Goal: Obtain resource: Download file/media

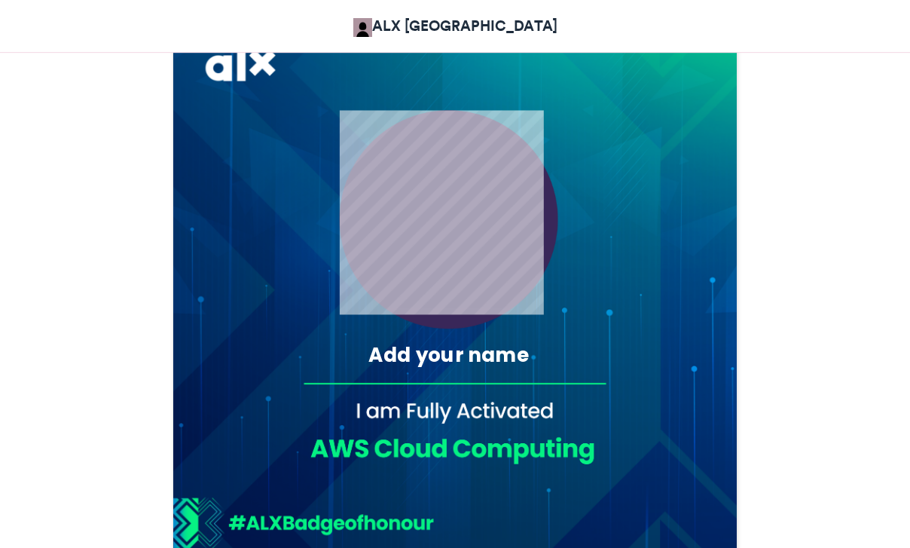
scroll to position [462, 0]
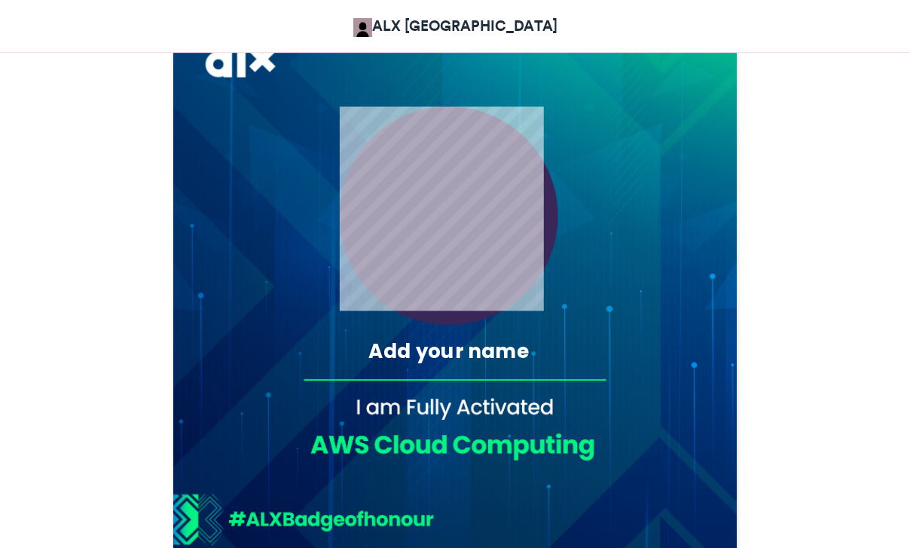
click at [428, 353] on div "Add your name" at bounding box center [449, 351] width 267 height 28
click at [412, 358] on div "Add your name" at bounding box center [449, 351] width 267 height 28
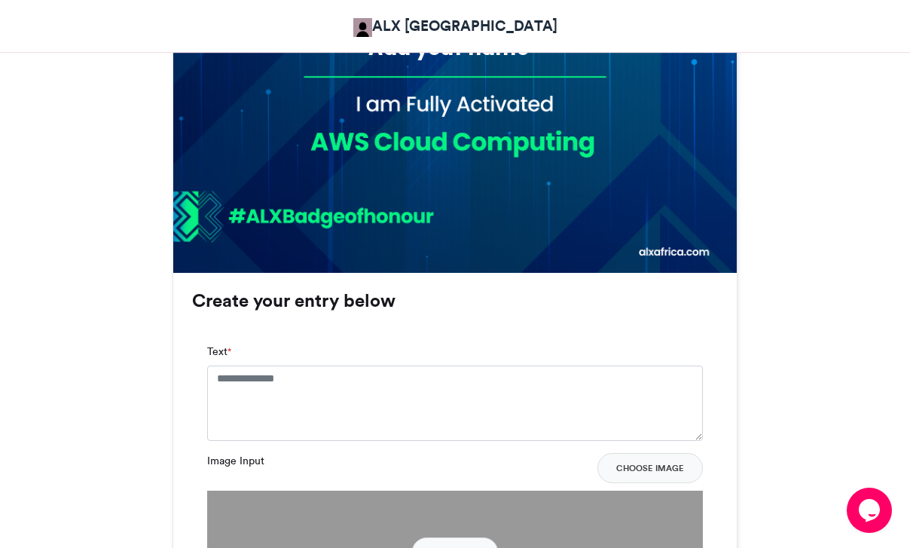
scroll to position [767, 0]
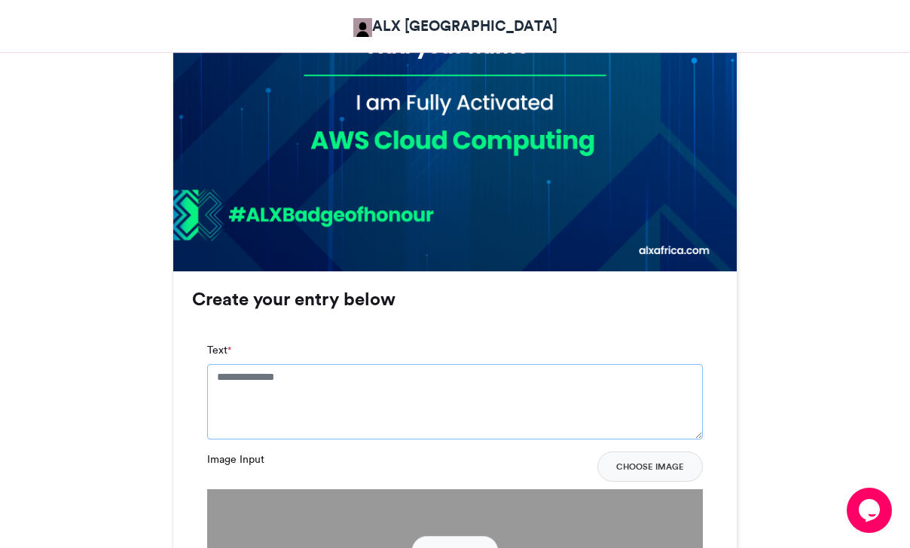
click at [391, 386] on textarea "Text *" at bounding box center [455, 401] width 496 height 75
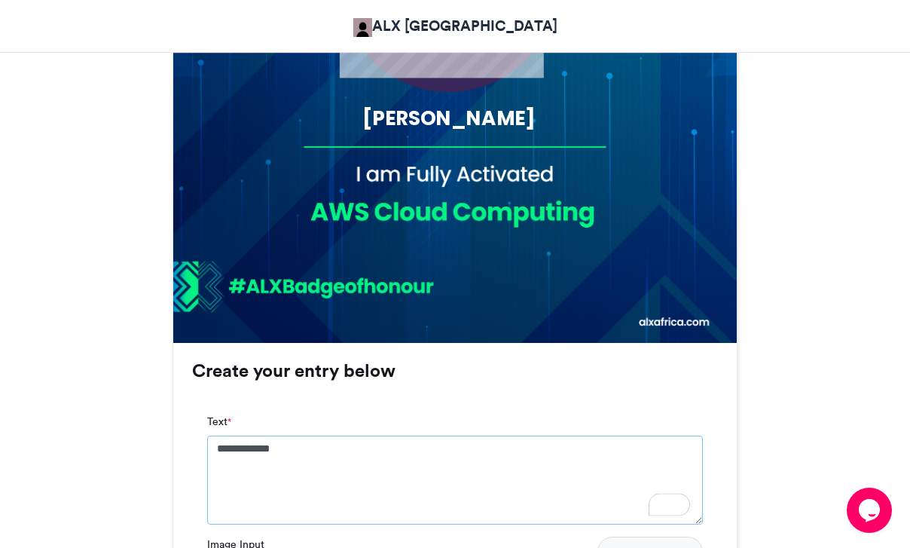
click at [354, 469] on textarea "**********" at bounding box center [455, 479] width 496 height 89
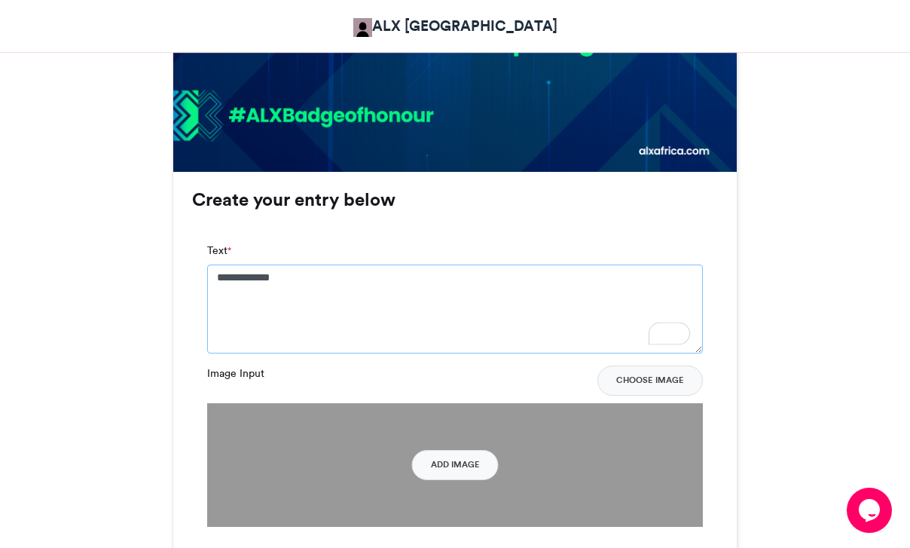
scroll to position [898, 0]
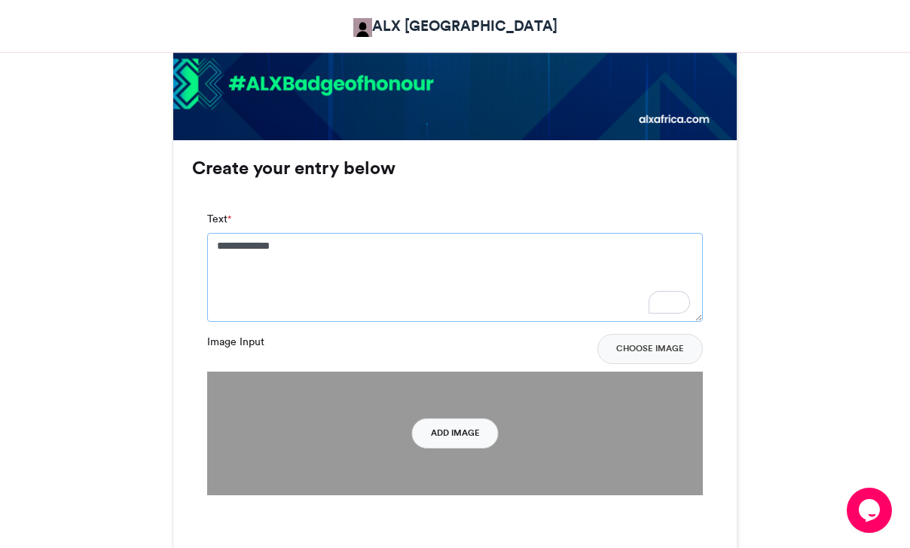
type textarea "**********"
click at [464, 441] on button "Add Image" at bounding box center [455, 433] width 87 height 30
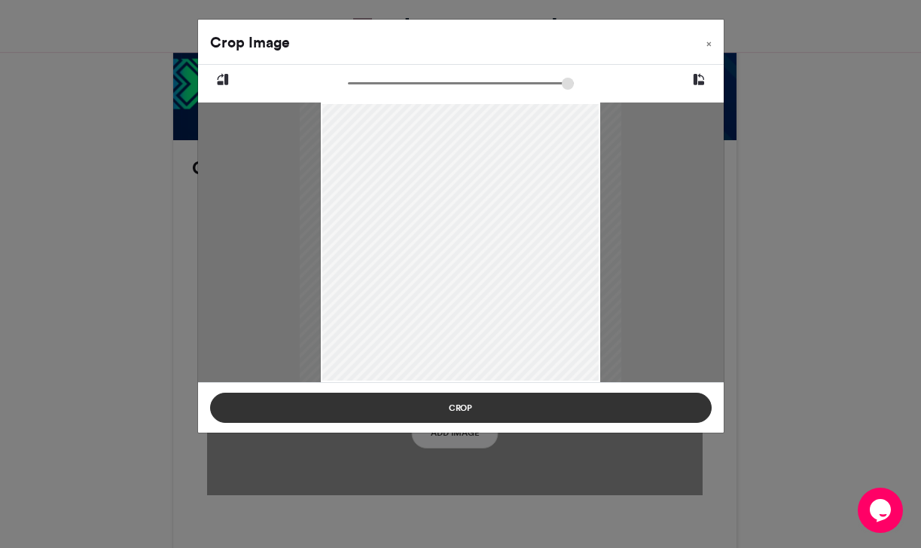
click at [464, 416] on button "Crop" at bounding box center [461, 407] width 502 height 30
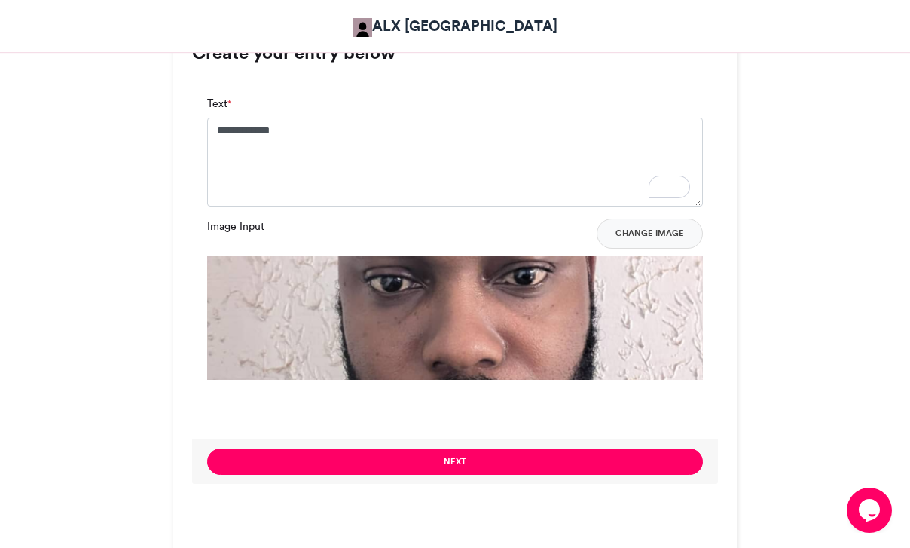
scroll to position [1084, 0]
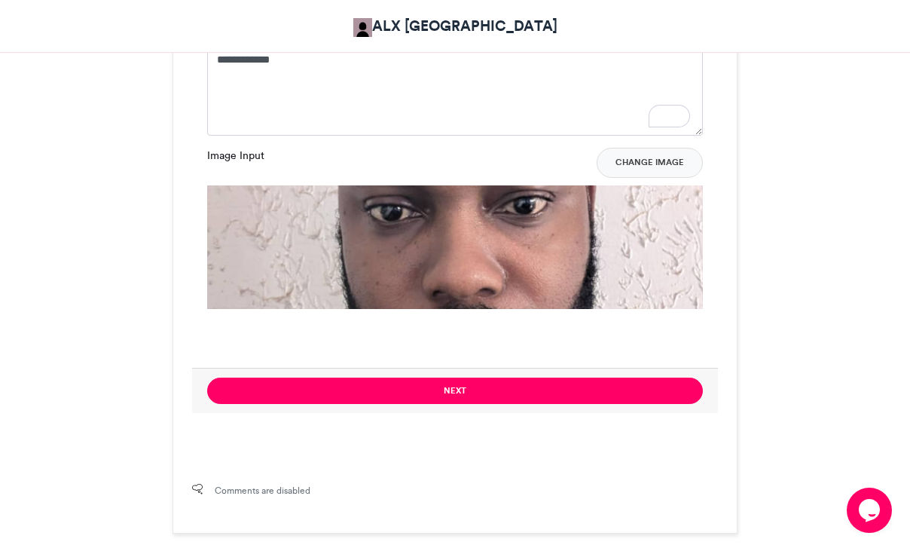
click at [523, 236] on img at bounding box center [455, 433] width 496 height 496
click at [587, 272] on img at bounding box center [455, 433] width 496 height 496
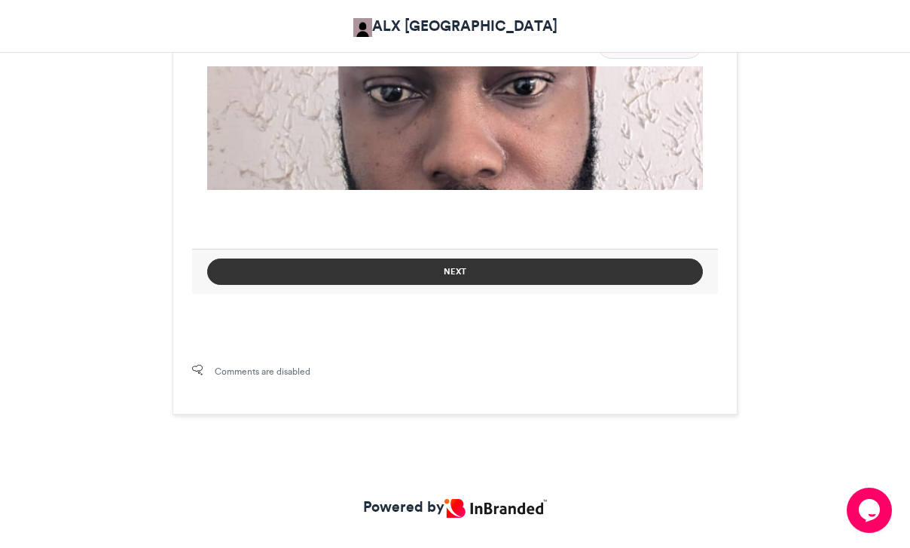
click at [572, 272] on button "Next" at bounding box center [455, 271] width 496 height 26
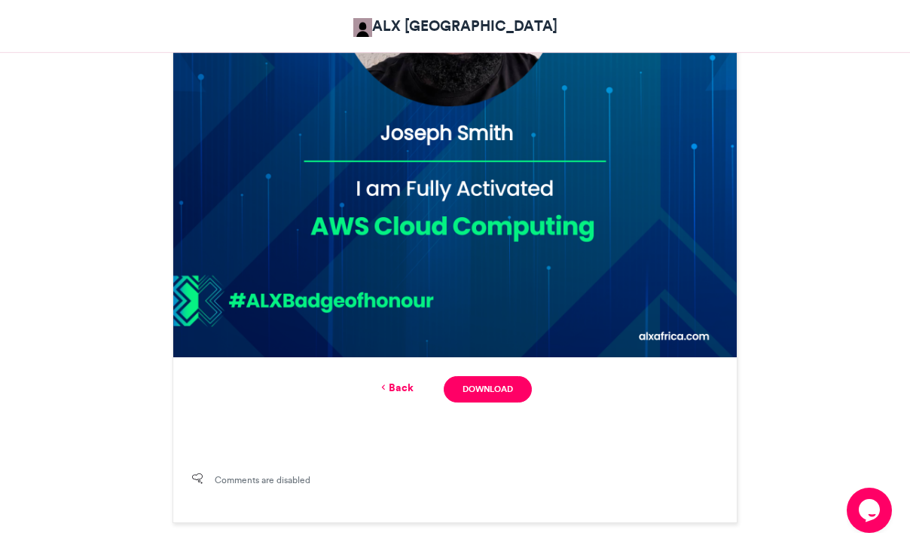
scroll to position [757, 0]
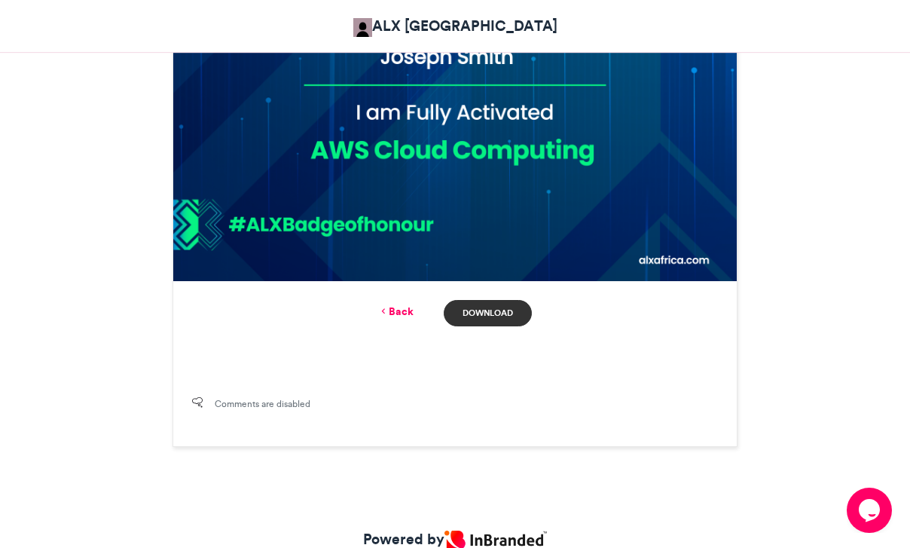
click at [511, 320] on link "Download" at bounding box center [488, 313] width 88 height 26
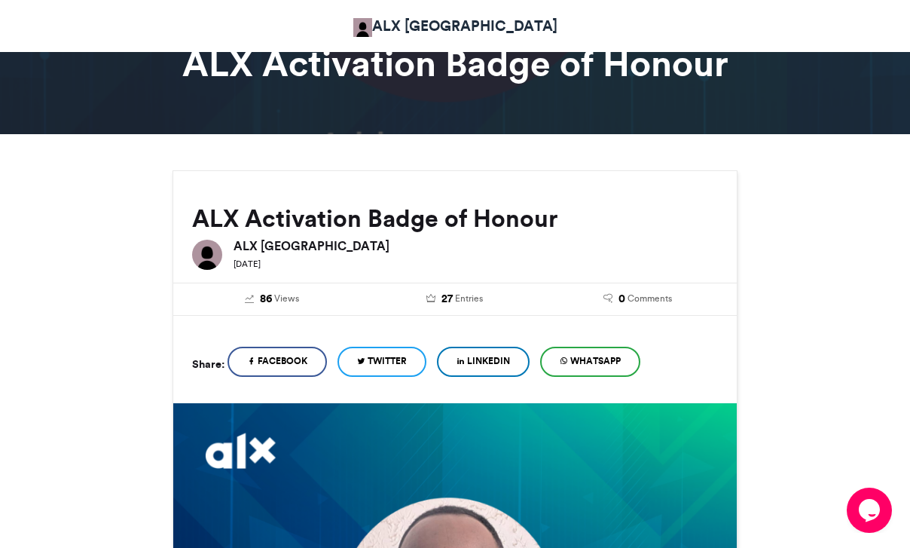
scroll to position [0, 0]
